Goal: Download file/media

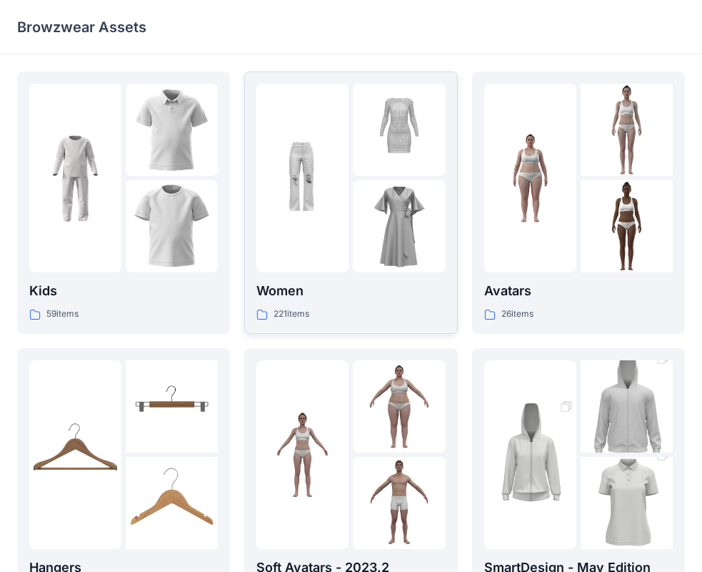
click at [349, 247] on div at bounding box center [302, 178] width 92 height 189
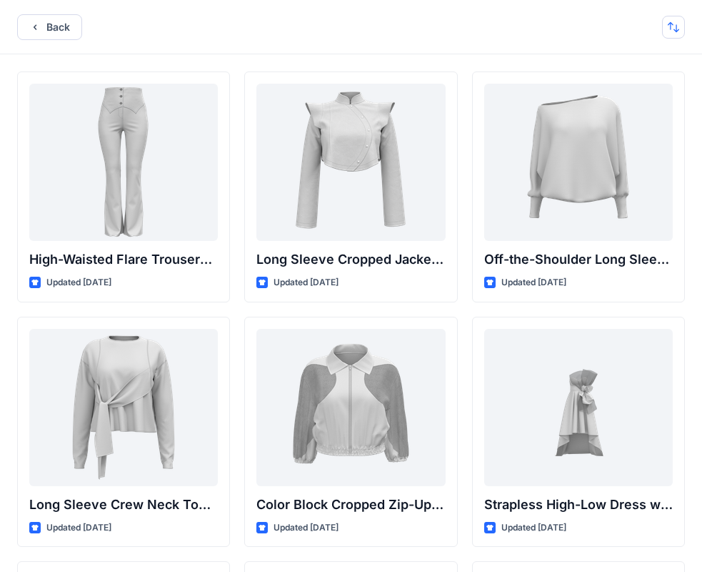
click at [670, 30] on button "button" at bounding box center [673, 27] width 23 height 23
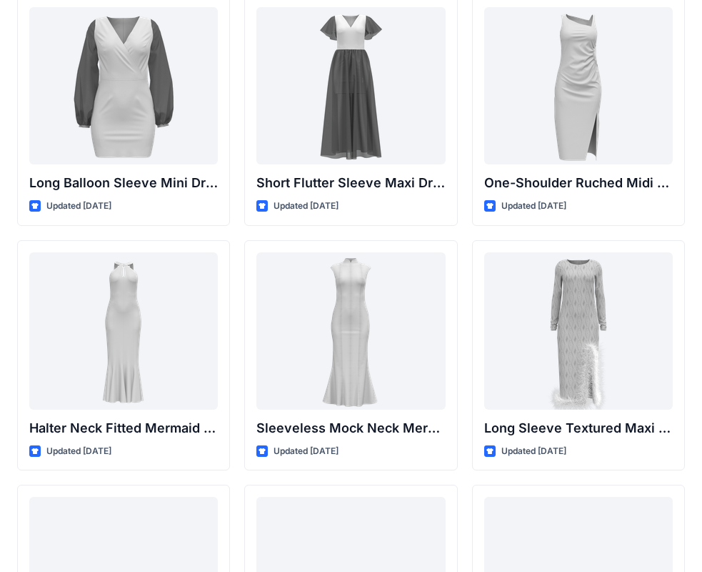
scroll to position [568, 0]
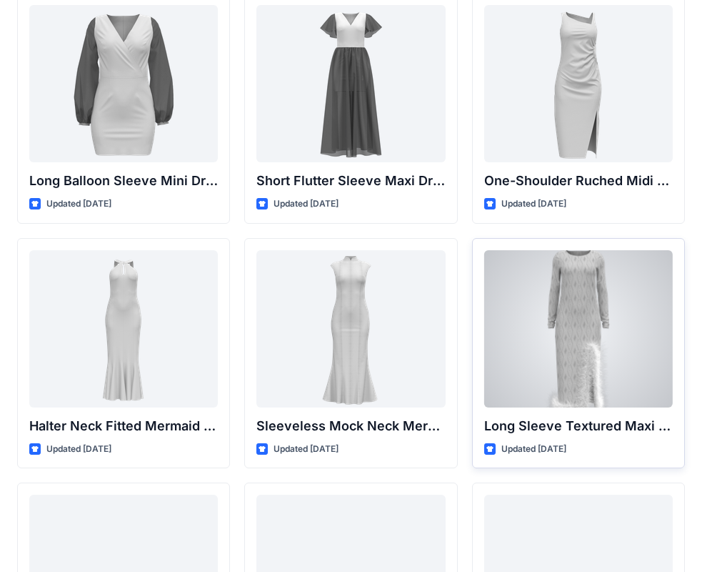
click at [527, 340] on div at bounding box center [578, 328] width 189 height 157
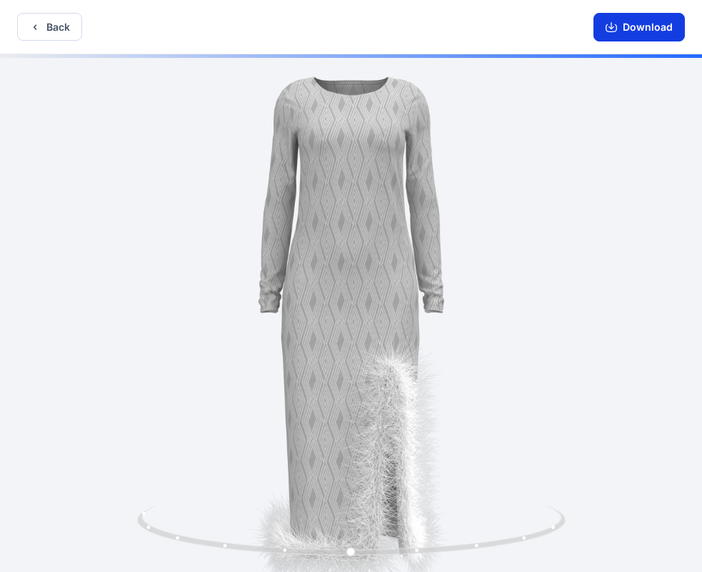
click at [626, 26] on button "Download" at bounding box center [639, 27] width 91 height 29
